Goal: Task Accomplishment & Management: Manage account settings

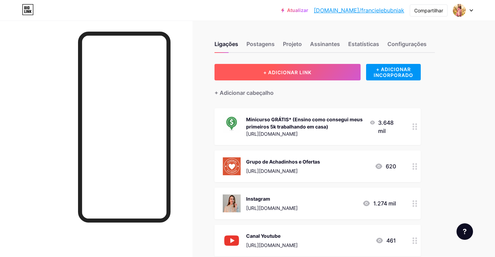
click at [310, 75] on font "+ ADICIONAR LINK" at bounding box center [288, 72] width 48 height 6
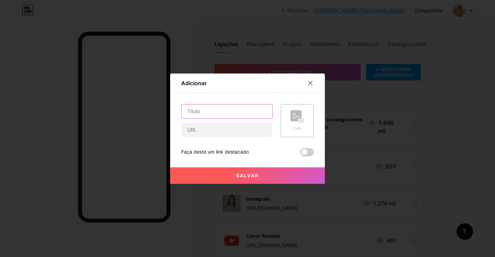
click at [213, 110] on input "text" at bounding box center [227, 112] width 91 height 14
type input "Organizadores geladeira"
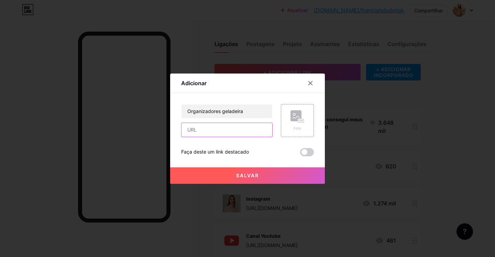
click at [203, 134] on input "text" at bounding box center [227, 130] width 91 height 14
paste input "[URL][DOMAIN_NAME]"
type input "[URL][DOMAIN_NAME]"
click at [288, 128] on div "Foto" at bounding box center [297, 120] width 33 height 33
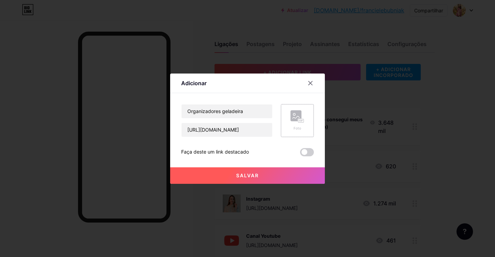
scroll to position [0, 0]
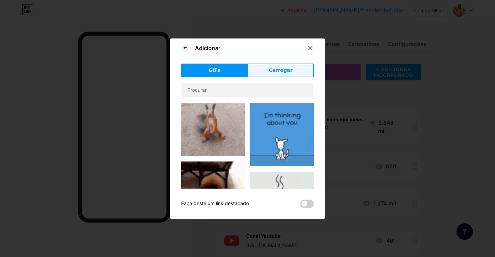
click at [284, 73] on font "Carregar" at bounding box center [281, 70] width 24 height 6
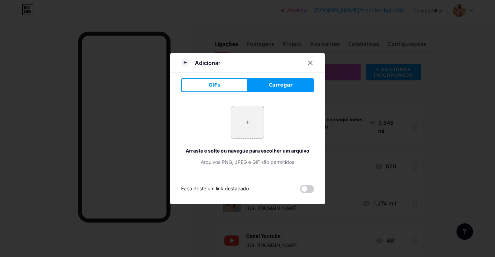
click at [238, 125] on input "file" at bounding box center [248, 122] width 32 height 32
type input "C:\fakepath\Captura de Tela 2025-10-13 às 20.58.13.png"
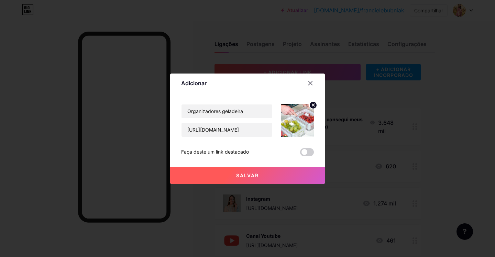
click at [263, 178] on button "Salvar" at bounding box center [247, 176] width 155 height 17
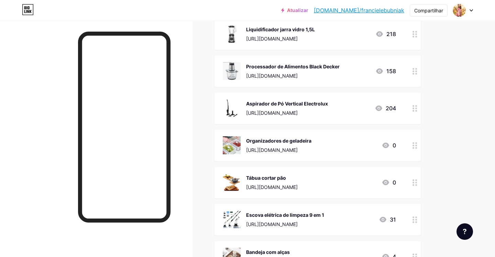
scroll to position [727, 0]
drag, startPoint x: 414, startPoint y: 125, endPoint x: 433, endPoint y: 1, distance: 125.3
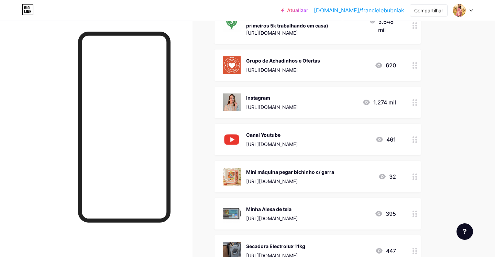
scroll to position [0, 0]
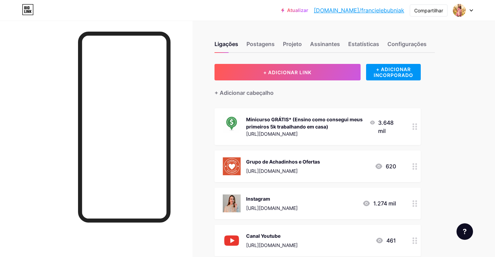
click at [298, 134] on font "[URL][DOMAIN_NAME]" at bounding box center [272, 134] width 52 height 6
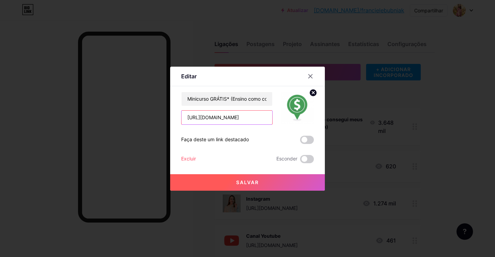
click at [259, 118] on input "[URL][DOMAIN_NAME]" at bounding box center [227, 118] width 91 height 14
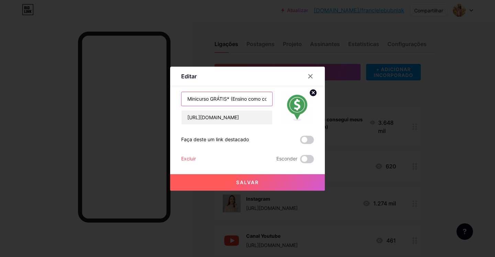
click at [242, 97] on input "Minicurso GRÁTIS* (Ensino como consegui meus primeiros 5k trabalhando em casa)" at bounding box center [227, 99] width 91 height 14
click at [261, 95] on input "🟢 Te ensino a viver da internet aqui (" at bounding box center [227, 99] width 91 height 14
click at [262, 98] on input "🟢 Te ensino a viver da internet aqui (" at bounding box center [227, 99] width 91 height 14
type input "🟢 Te ensino a viver da internet aqui (se ñ abrir, clica nos 3 pontinhos e apert…"
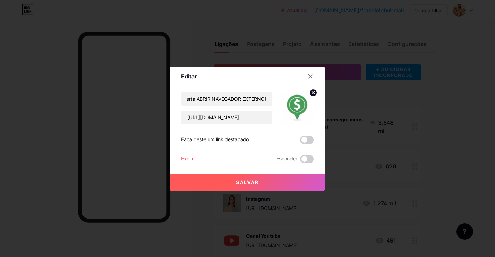
click at [263, 181] on button "Salvar" at bounding box center [247, 182] width 155 height 17
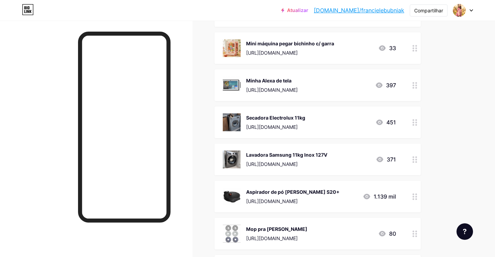
scroll to position [237, 0]
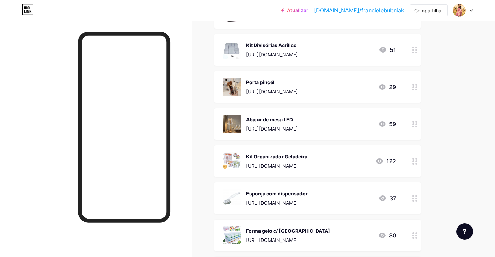
scroll to position [1239, 0]
click at [416, 162] on icon at bounding box center [415, 161] width 5 height 7
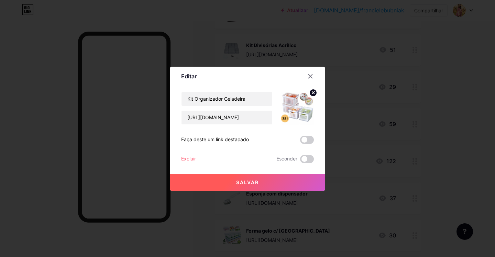
click at [187, 158] on font "Excluir" at bounding box center [188, 159] width 15 height 6
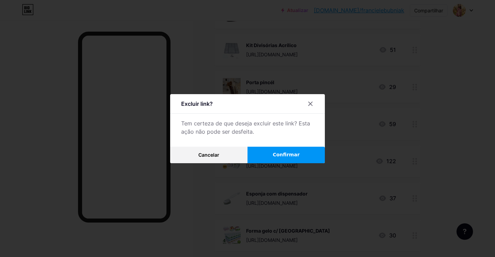
click at [269, 156] on button "Confirmar" at bounding box center [286, 155] width 77 height 17
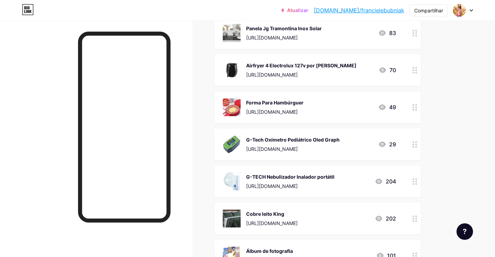
scroll to position [1815, 0]
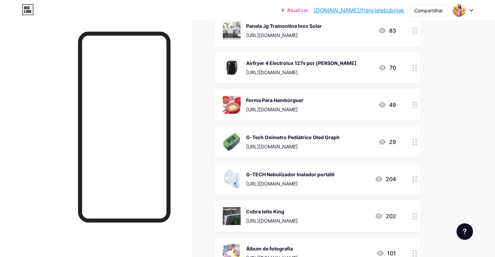
click at [411, 65] on div at bounding box center [415, 68] width 12 height 32
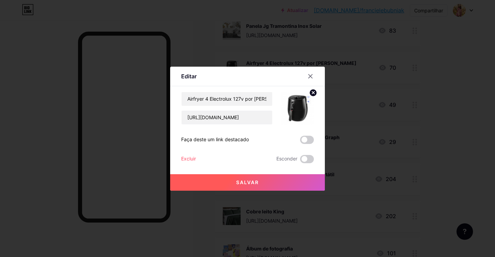
click at [188, 158] on font "Excluir" at bounding box center [188, 159] width 15 height 6
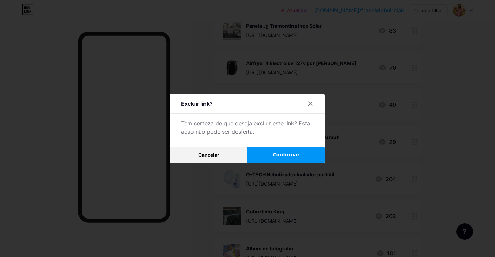
click at [288, 155] on font "Confirmar" at bounding box center [286, 155] width 27 height 6
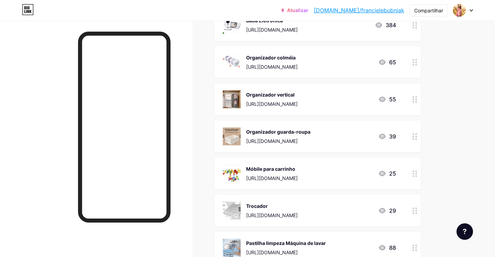
scroll to position [2135, 0]
